Goal: Information Seeking & Learning: Learn about a topic

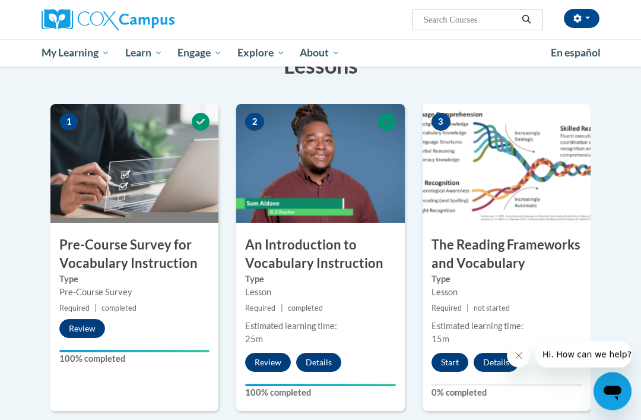
scroll to position [202, 0]
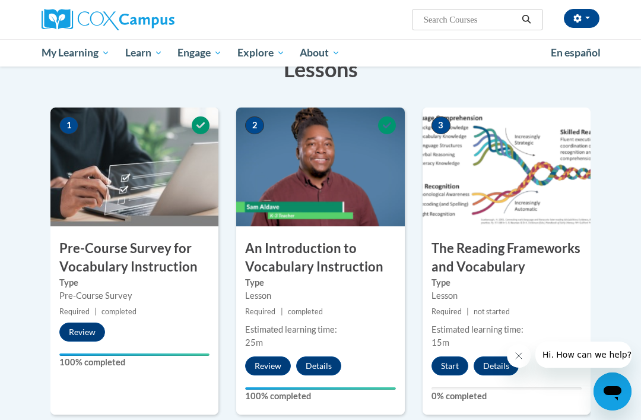
click at [455, 369] on button "Start" at bounding box center [450, 365] width 37 height 19
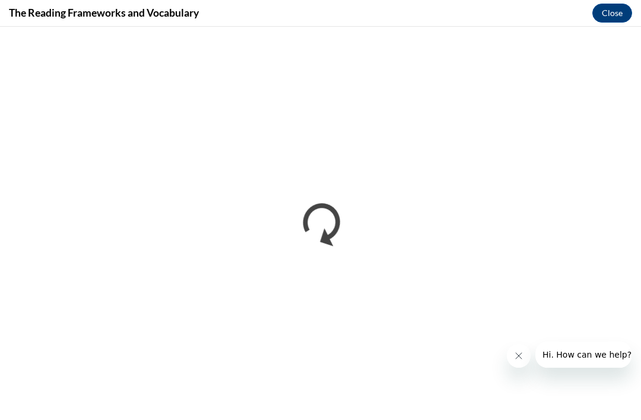
scroll to position [201, 0]
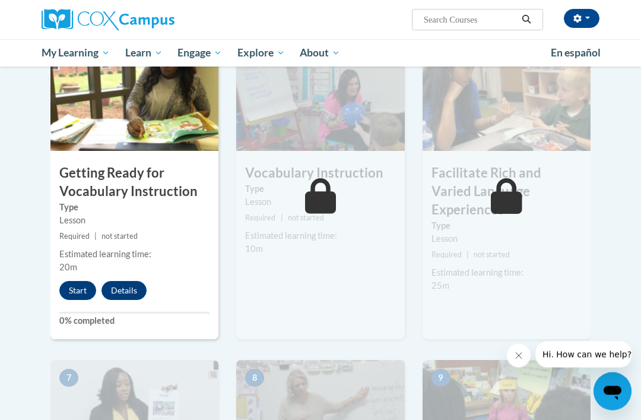
scroll to position [606, 0]
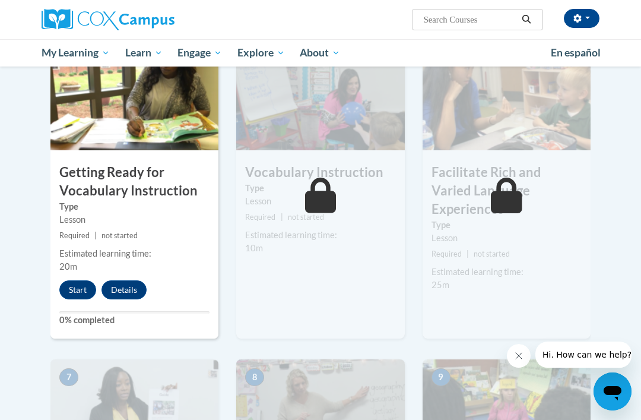
click at [72, 288] on button "Start" at bounding box center [77, 289] width 37 height 19
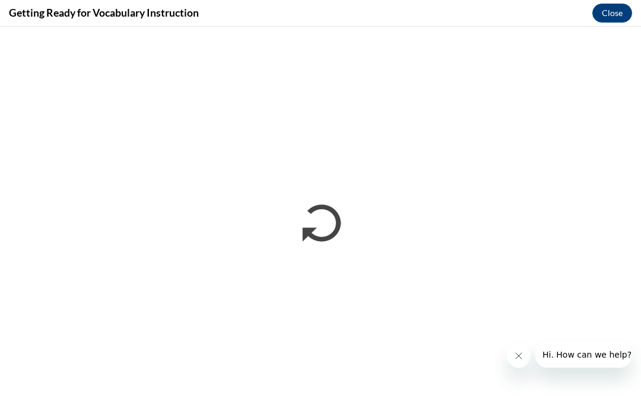
scroll to position [605, 0]
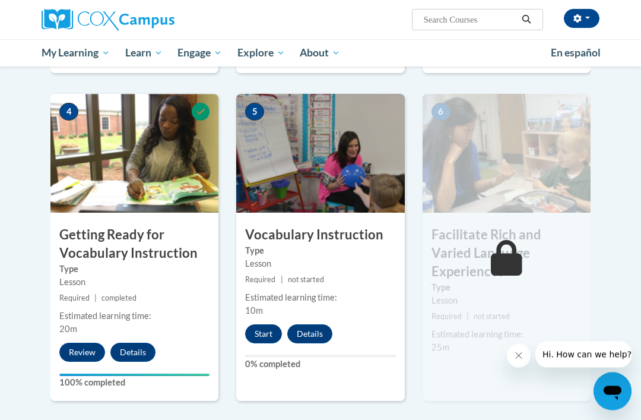
scroll to position [540, 0]
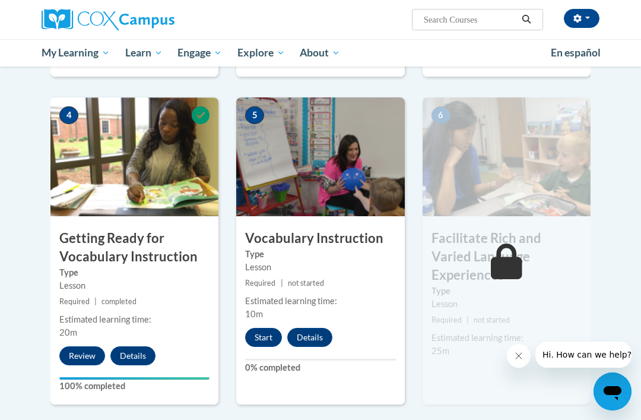
click at [240, 343] on div "Start Details Feedback" at bounding box center [291, 337] width 111 height 19
click at [259, 341] on button "Start" at bounding box center [263, 337] width 37 height 19
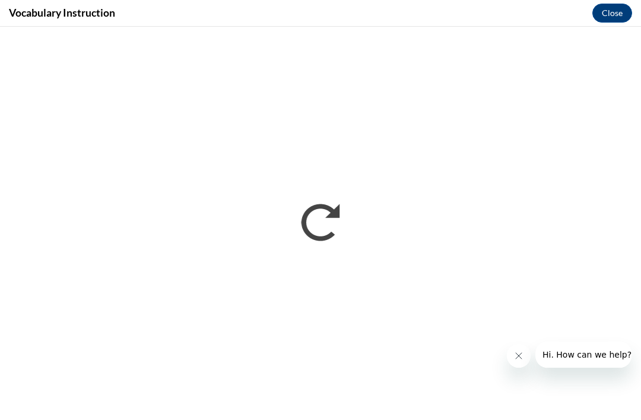
scroll to position [0, 0]
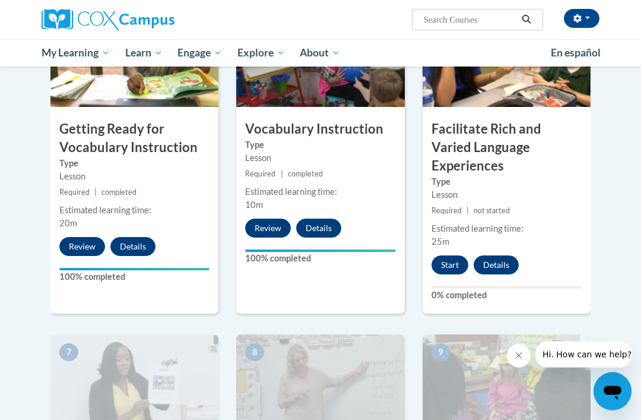
scroll to position [651, 0]
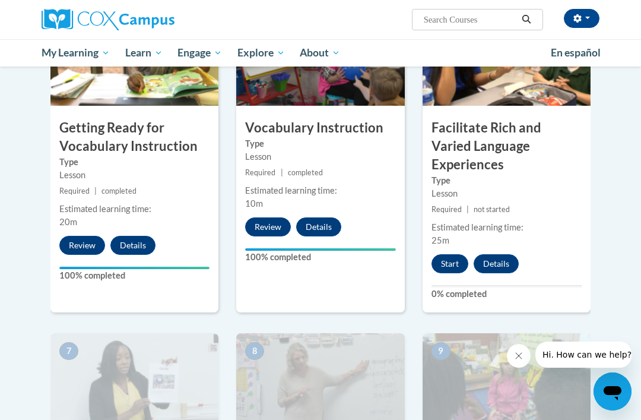
click at [455, 254] on button "Start" at bounding box center [450, 263] width 37 height 19
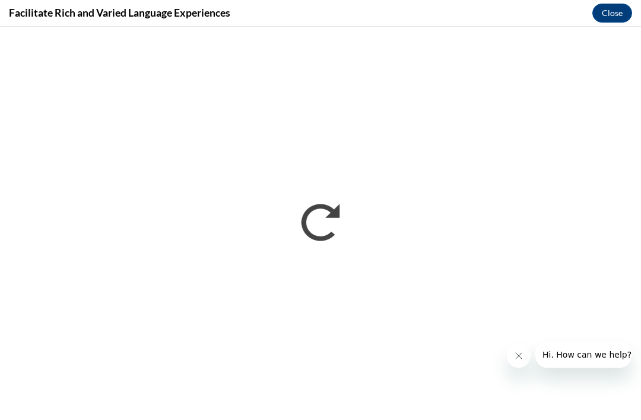
scroll to position [689, 0]
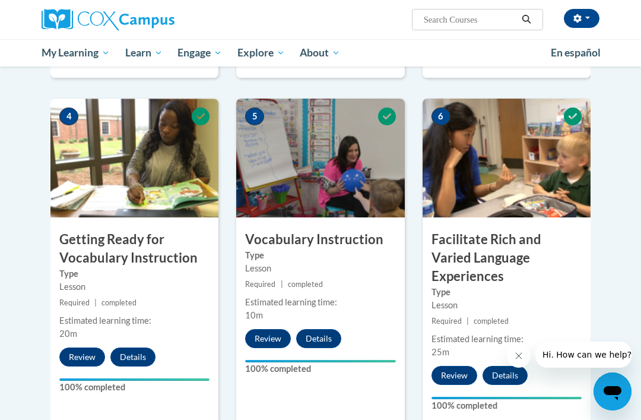
scroll to position [538, 0]
